Goal: Understand process/instructions

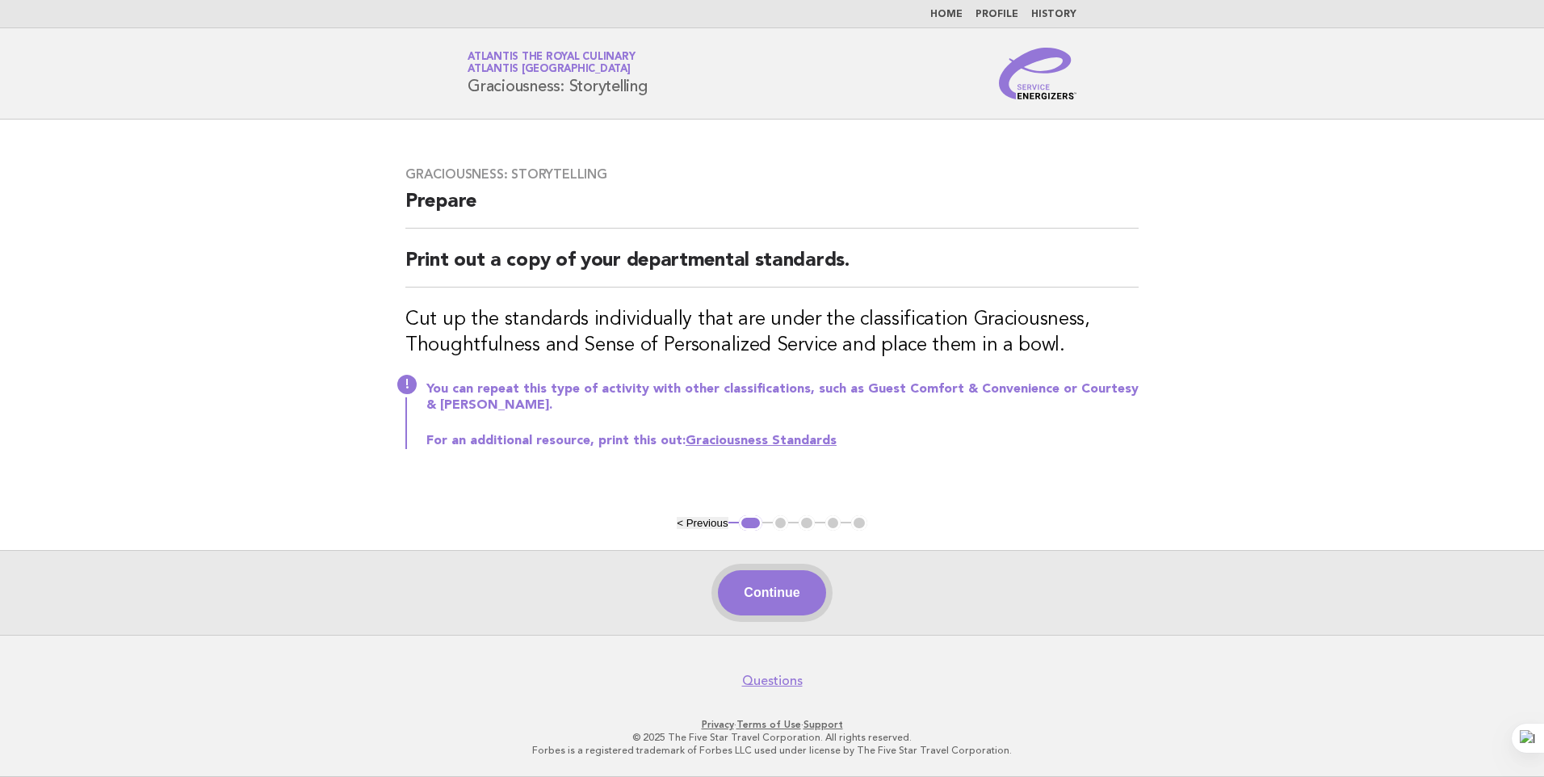
click at [762, 597] on button "Continue" at bounding box center [771, 592] width 107 height 45
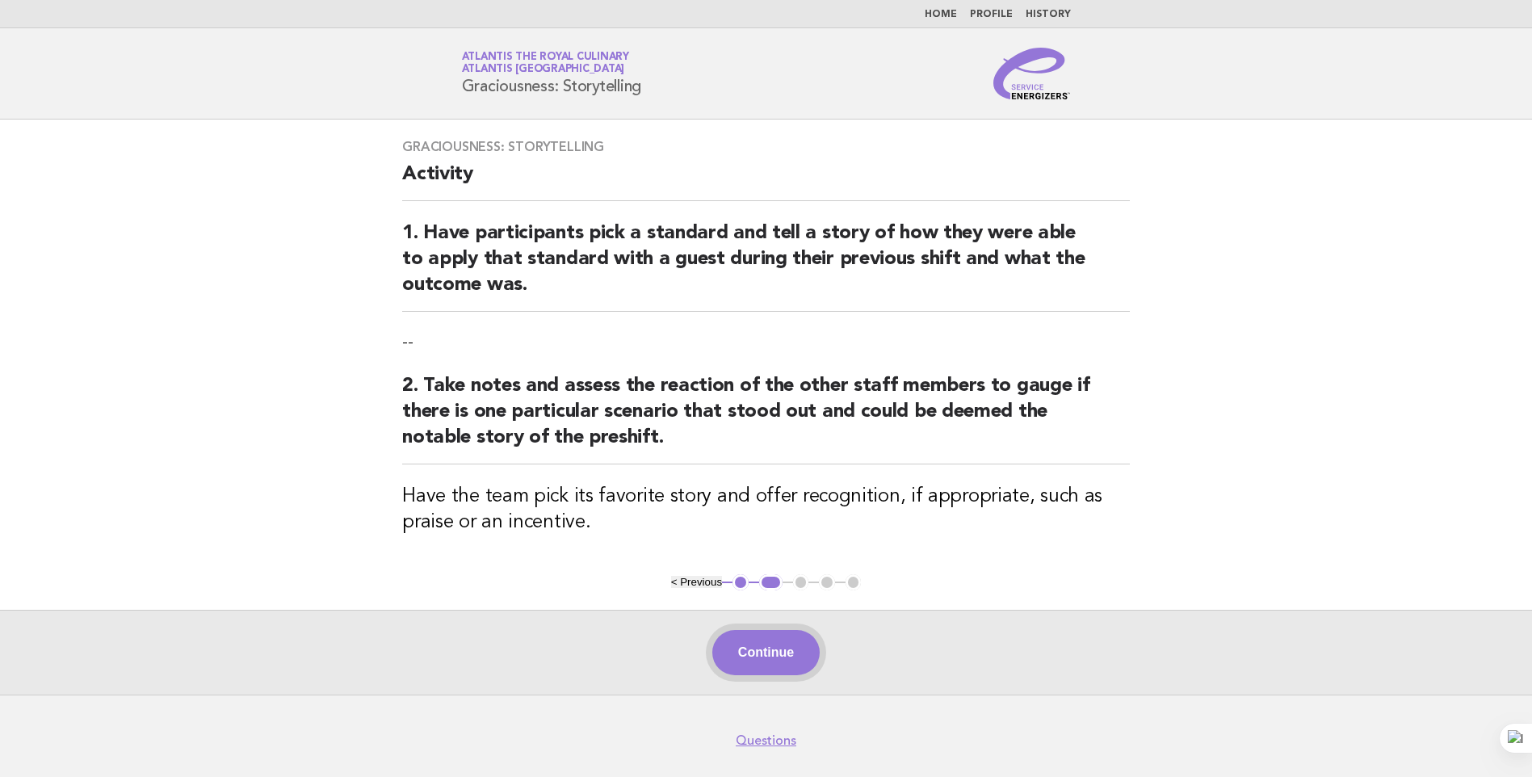
click at [764, 651] on button "Continue" at bounding box center [765, 652] width 107 height 45
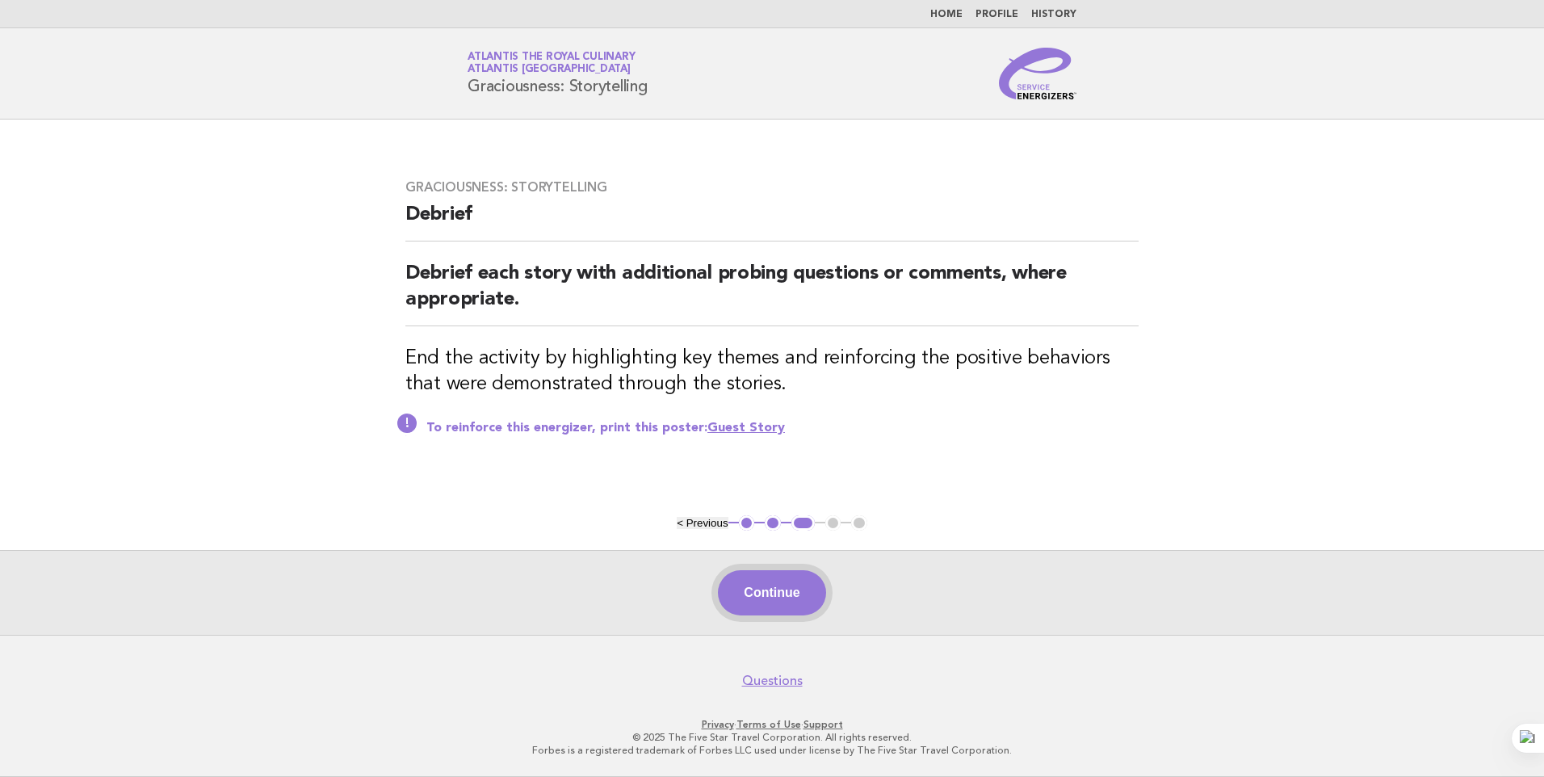
click at [780, 600] on button "Continue" at bounding box center [771, 592] width 107 height 45
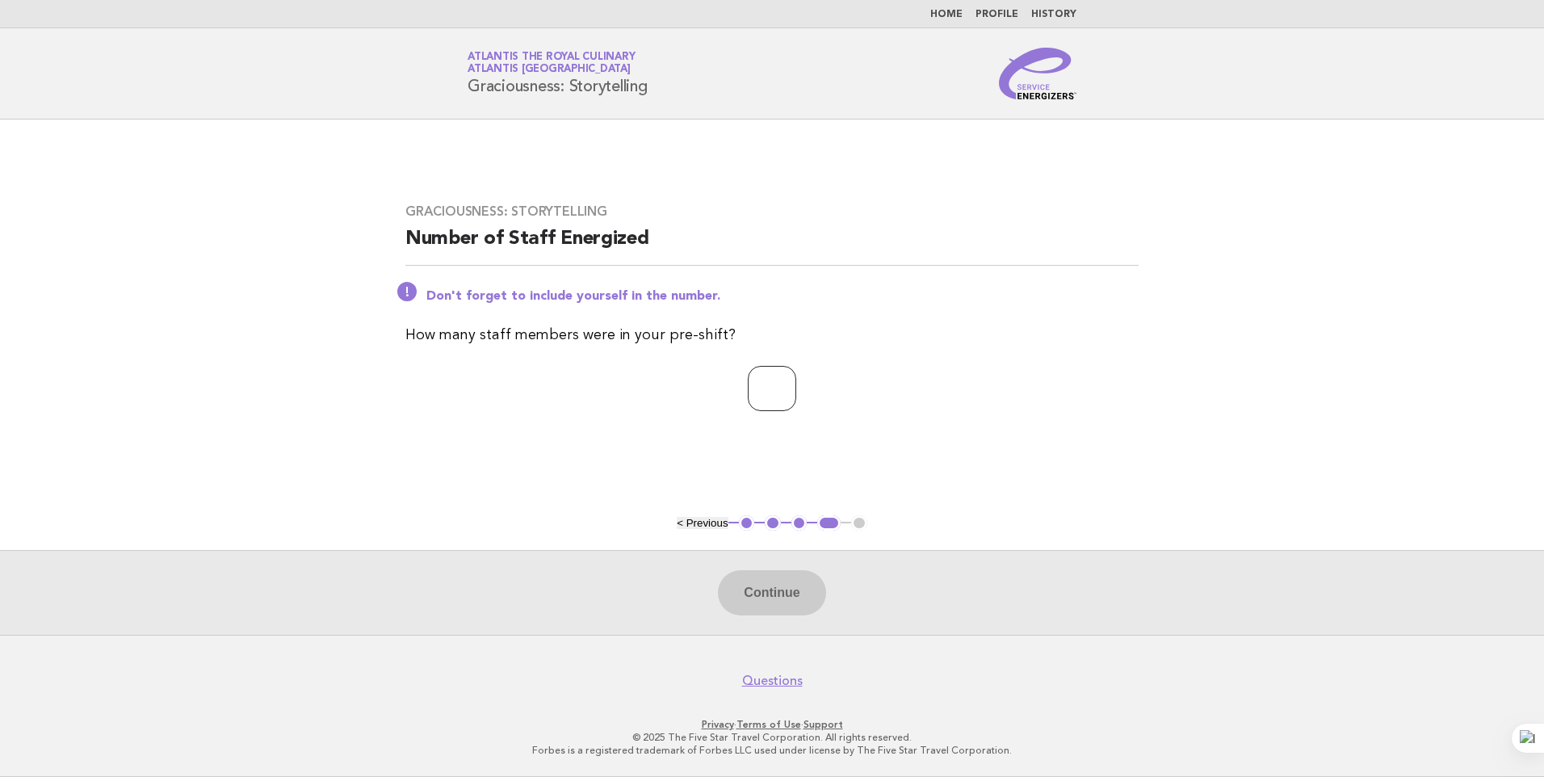
click at [779, 383] on input "number" at bounding box center [772, 388] width 48 height 45
type input "**"
click at [796, 588] on button "Continue" at bounding box center [771, 592] width 107 height 45
